Goal: Information Seeking & Learning: Learn about a topic

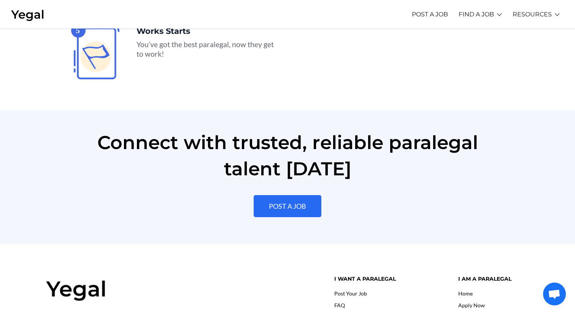
scroll to position [1729, 0]
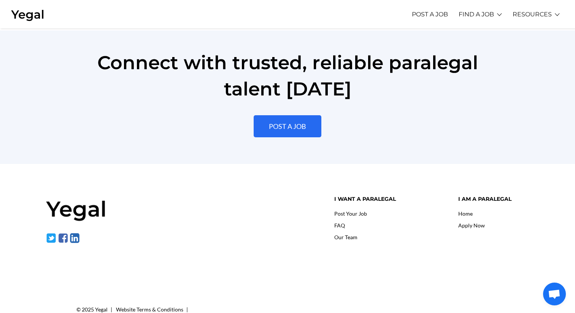
click at [339, 222] on link "FAQ" at bounding box center [339, 225] width 11 height 6
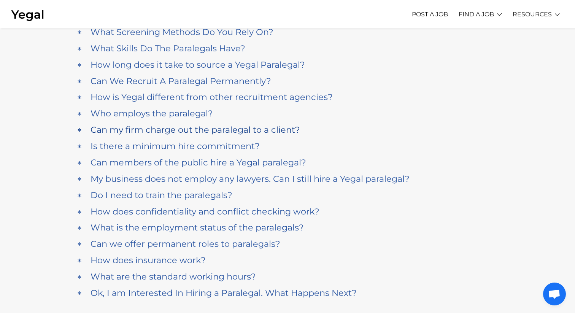
scroll to position [93, 0]
click at [293, 289] on h4 "Ok, I am Interested In Hiring a Paralegal. What Happens Next?" at bounding box center [223, 292] width 266 height 10
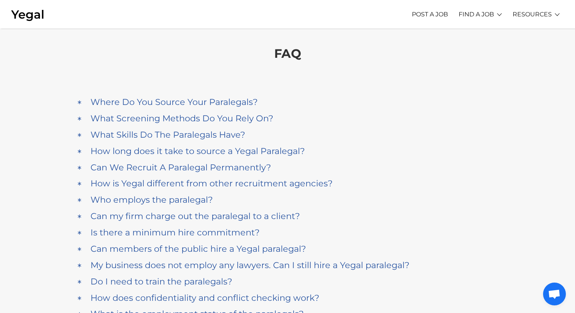
scroll to position [0, 0]
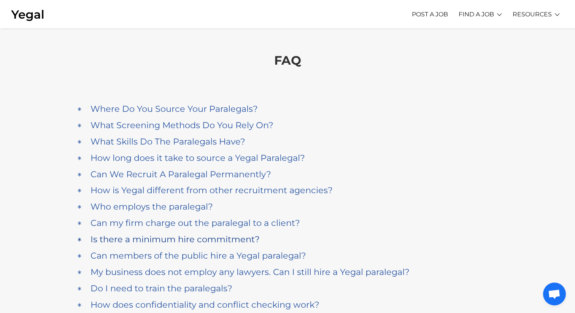
click at [192, 239] on h4 "Is there a minimum hire commitment?" at bounding box center [174, 239] width 169 height 10
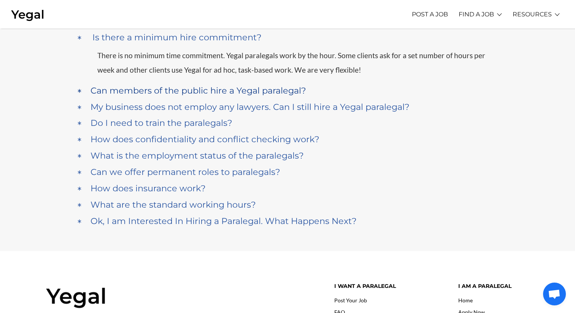
click at [195, 89] on h4 "Can members of the public hire a Yegal paralegal?" at bounding box center [197, 90] width 215 height 10
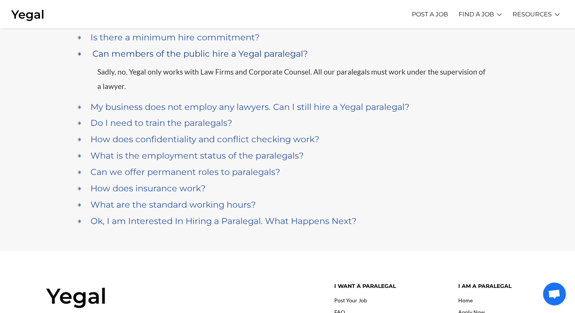
scroll to position [218, 0]
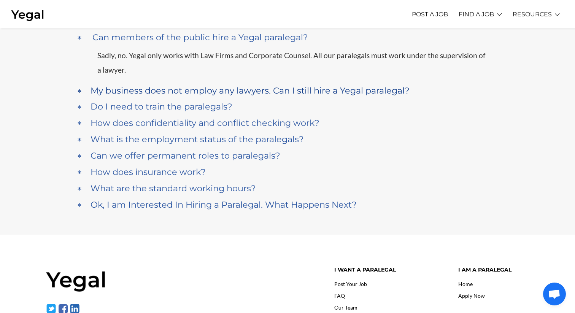
click at [203, 89] on h4 "My business does not employ any lawyers. Can I still hire a Yegal paralegal?" at bounding box center [249, 90] width 319 height 10
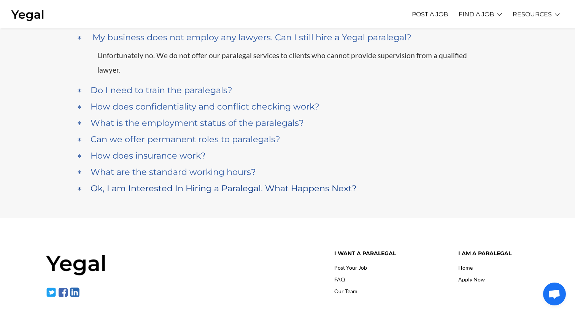
click at [295, 183] on h4 "Ok, I am Interested In Hiring a Paralegal. What Happens Next?" at bounding box center [223, 188] width 266 height 10
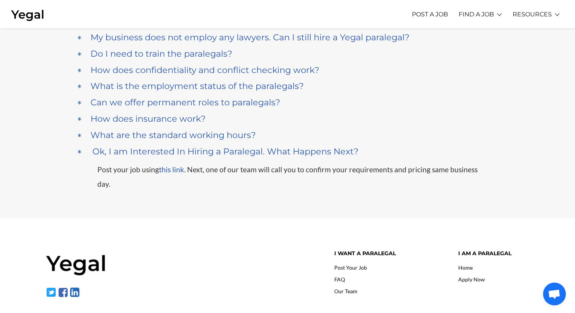
scroll to position [299, 0]
